Goal: Information Seeking & Learning: Learn about a topic

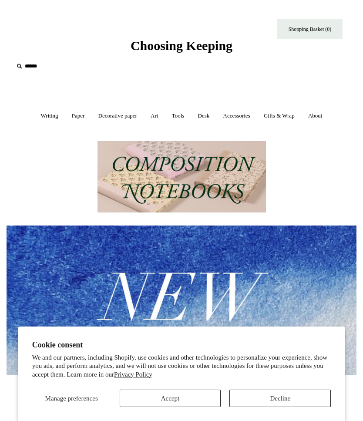
click at [153, 119] on link "Art +" at bounding box center [155, 115] width 20 height 23
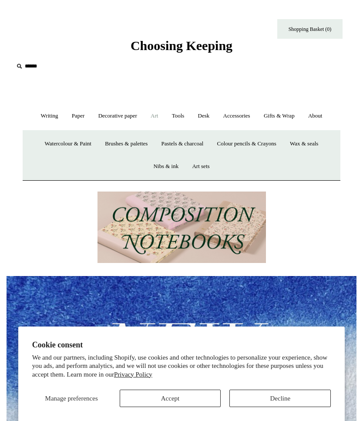
click at [70, 119] on link "Paper +" at bounding box center [78, 115] width 25 height 23
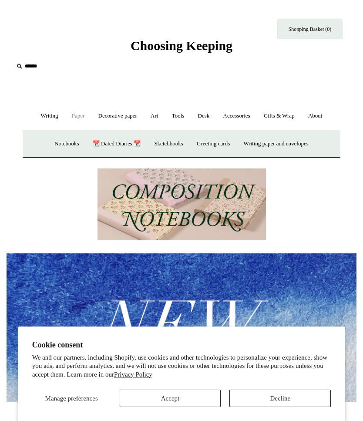
click at [110, 143] on link "📆 Dated Diaries 📆" at bounding box center [117, 143] width 60 height 23
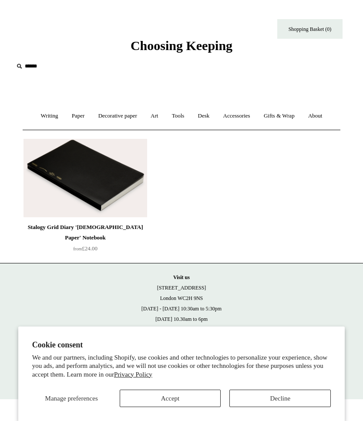
click at [67, 182] on img at bounding box center [86, 178] width 124 height 78
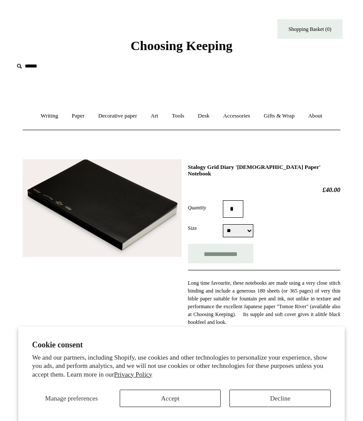
click at [180, 114] on link "Tools +" at bounding box center [178, 115] width 25 height 23
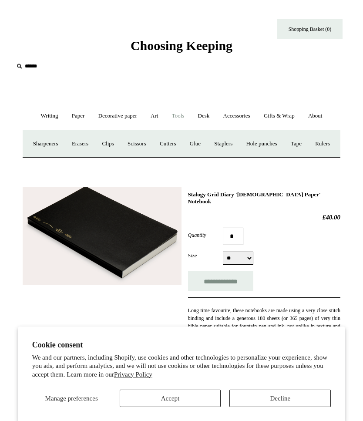
click at [241, 121] on link "Accessories +" at bounding box center [236, 115] width 39 height 23
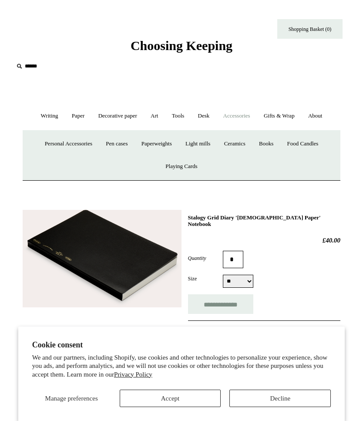
click at [45, 116] on link "Writing +" at bounding box center [50, 115] width 30 height 23
click at [78, 121] on link "Paper +" at bounding box center [78, 115] width 25 height 23
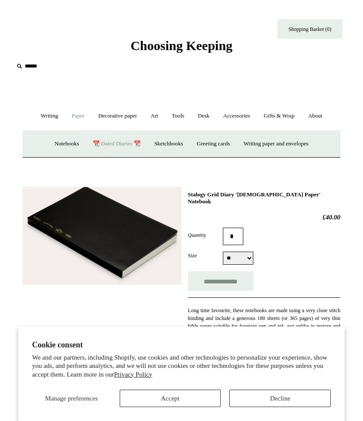
click at [109, 116] on link "Decorative paper +" at bounding box center [117, 115] width 51 height 23
click at [155, 118] on link "Art +" at bounding box center [155, 115] width 20 height 23
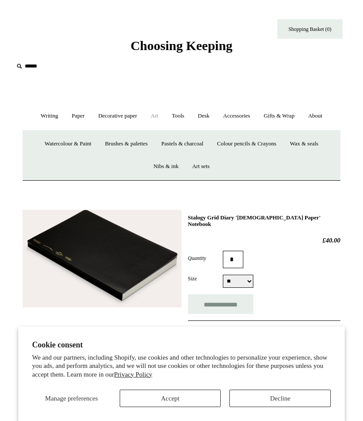
click at [185, 109] on link "Tools +" at bounding box center [178, 115] width 25 height 23
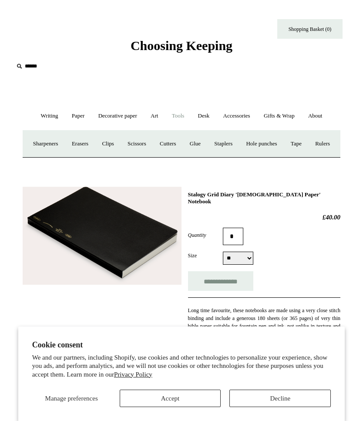
click at [207, 115] on link "Desk +" at bounding box center [204, 115] width 24 height 23
click at [184, 119] on link "Tools +" at bounding box center [178, 115] width 25 height 23
click at [243, 124] on link "Accessories +" at bounding box center [236, 115] width 39 height 23
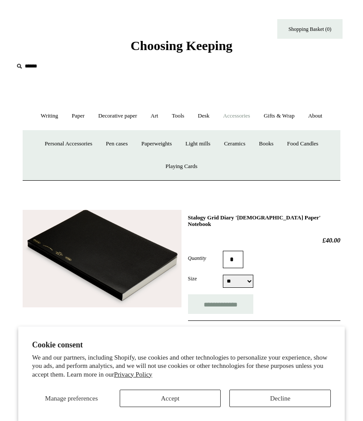
click at [284, 118] on link "Gifts & Wrap +" at bounding box center [279, 115] width 43 height 23
click at [262, 148] on link "Tape" at bounding box center [257, 143] width 23 height 23
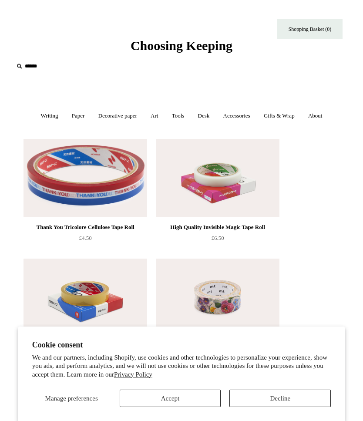
click at [245, 116] on link "Accessories +" at bounding box center [236, 115] width 39 height 23
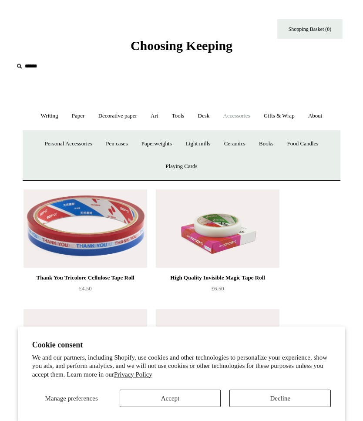
click at [289, 116] on link "Gifts & Wrap +" at bounding box center [279, 115] width 43 height 23
click at [295, 141] on link "Stickers" at bounding box center [286, 143] width 30 height 23
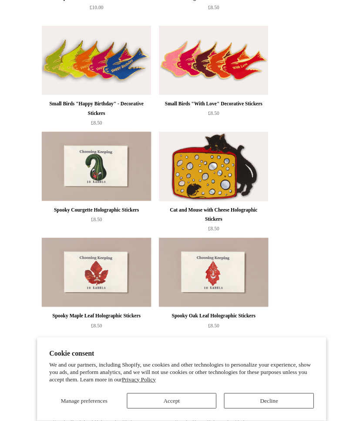
scroll to position [471, 0]
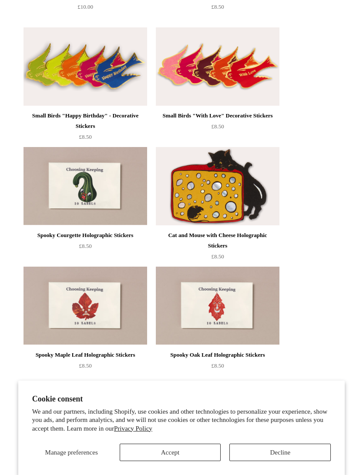
click at [256, 199] on img at bounding box center [218, 186] width 124 height 78
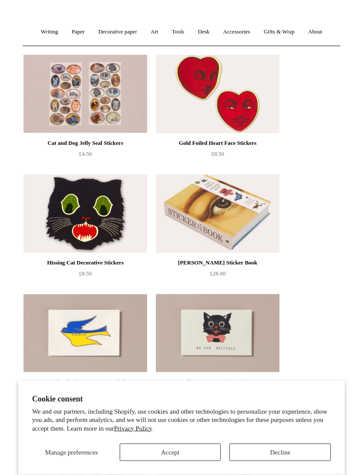
scroll to position [83, 0]
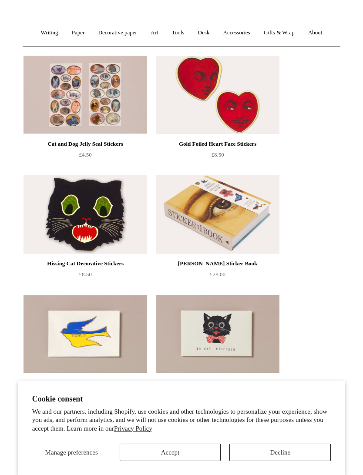
click at [202, 205] on img at bounding box center [218, 214] width 124 height 78
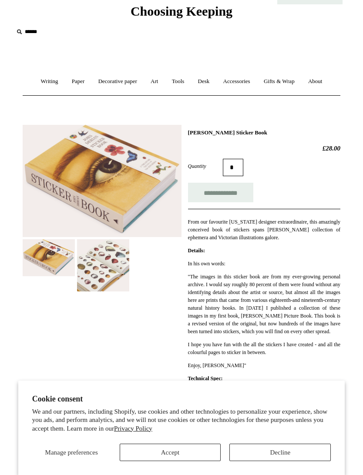
scroll to position [38, 0]
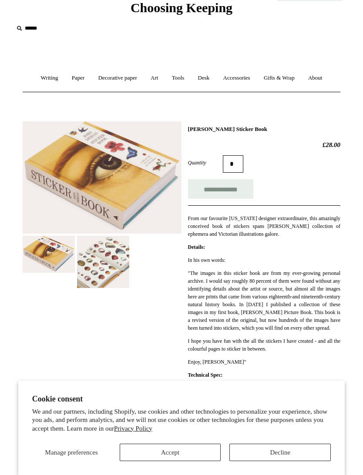
click at [112, 263] on img at bounding box center [103, 262] width 52 height 52
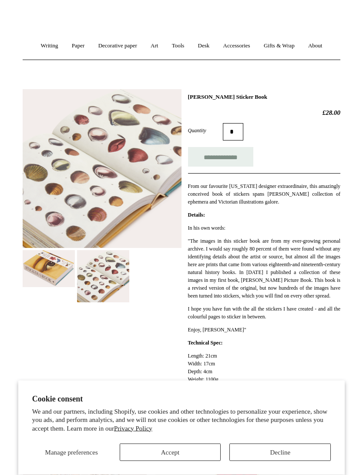
scroll to position [71, 0]
click at [42, 265] on img at bounding box center [49, 268] width 52 height 37
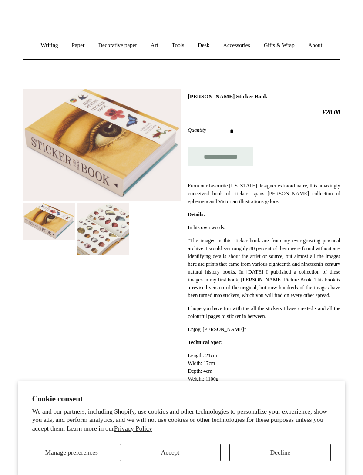
click at [104, 246] on img at bounding box center [103, 229] width 52 height 52
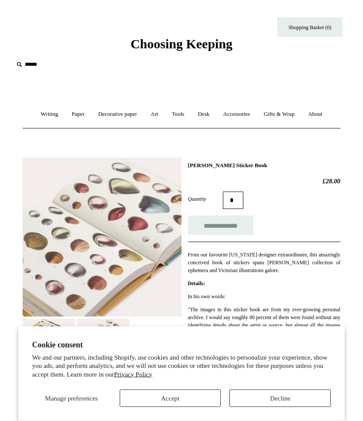
scroll to position [0, 0]
